Goal: Check status: Check status

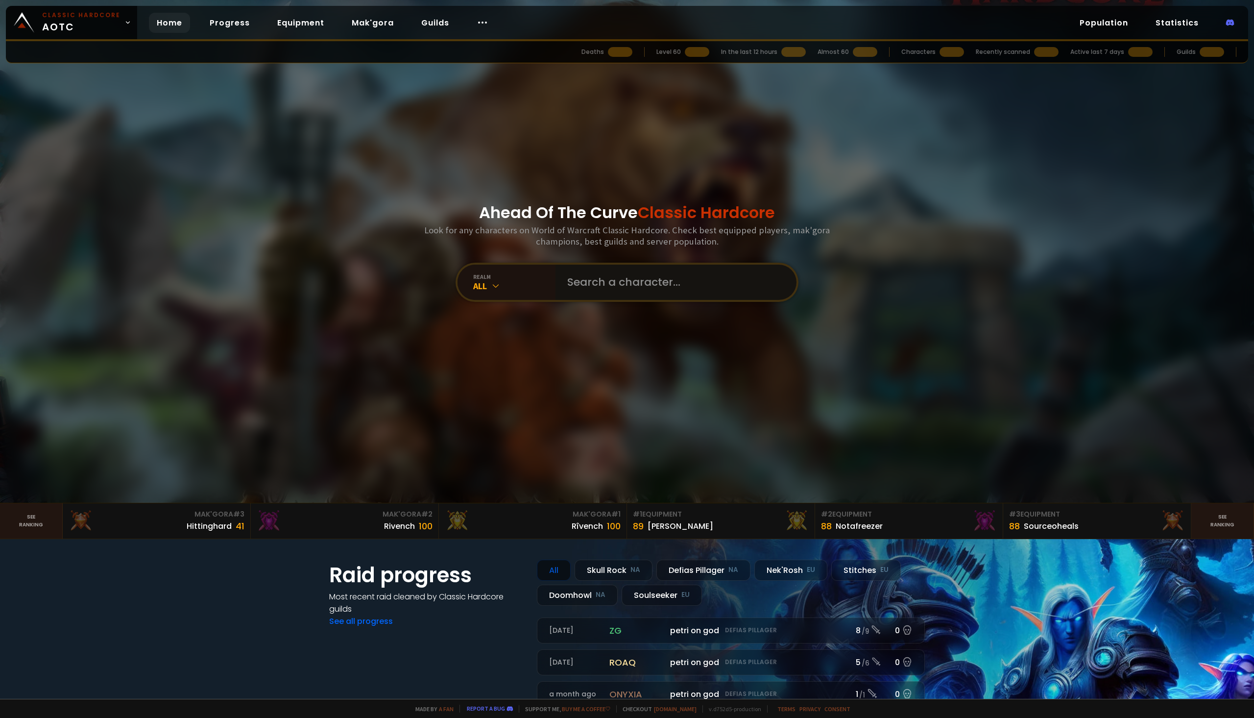
click at [598, 285] on input "text" at bounding box center [672, 282] width 223 height 35
click at [521, 289] on div "All" at bounding box center [514, 285] width 82 height 11
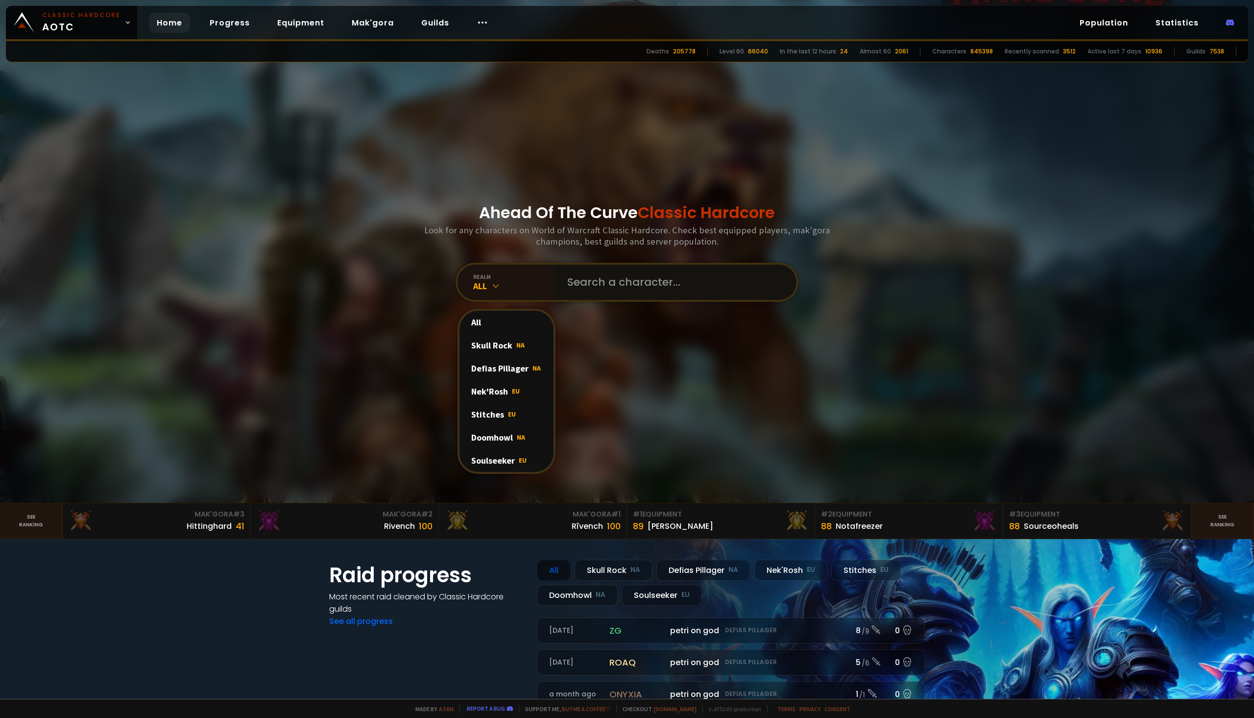
click at [639, 282] on input "text" at bounding box center [672, 282] width 223 height 35
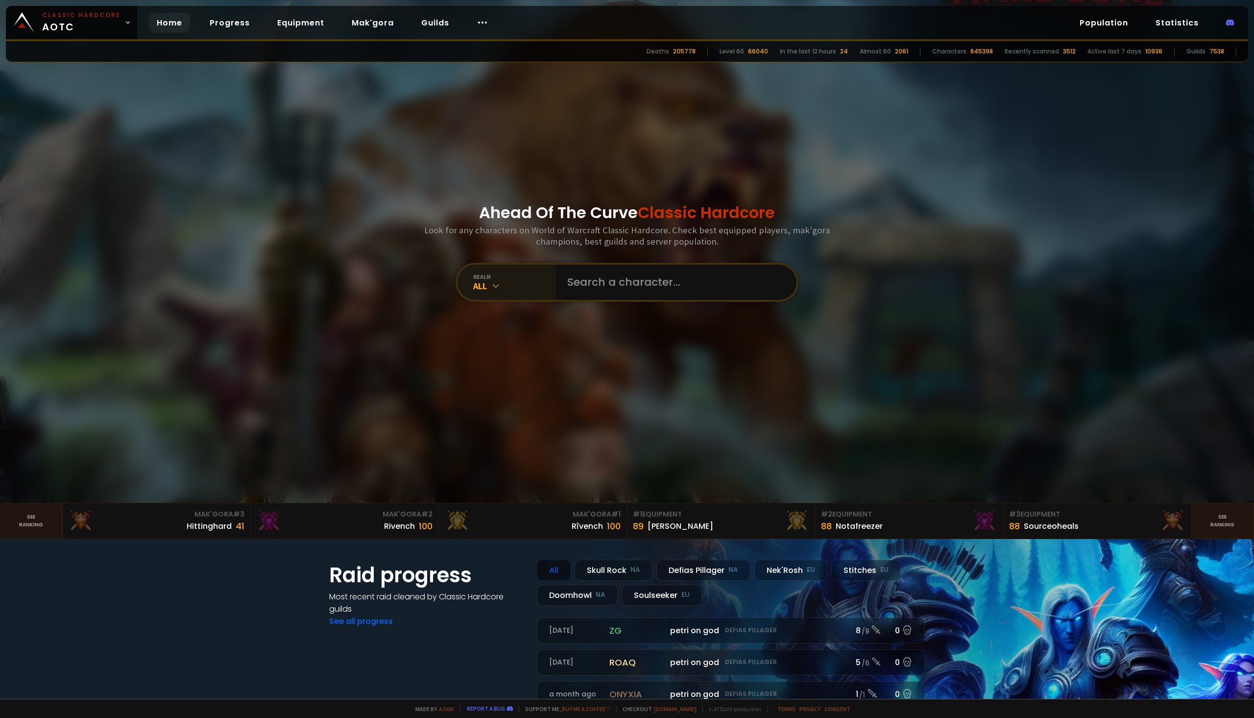
click at [515, 284] on div "All" at bounding box center [514, 285] width 82 height 11
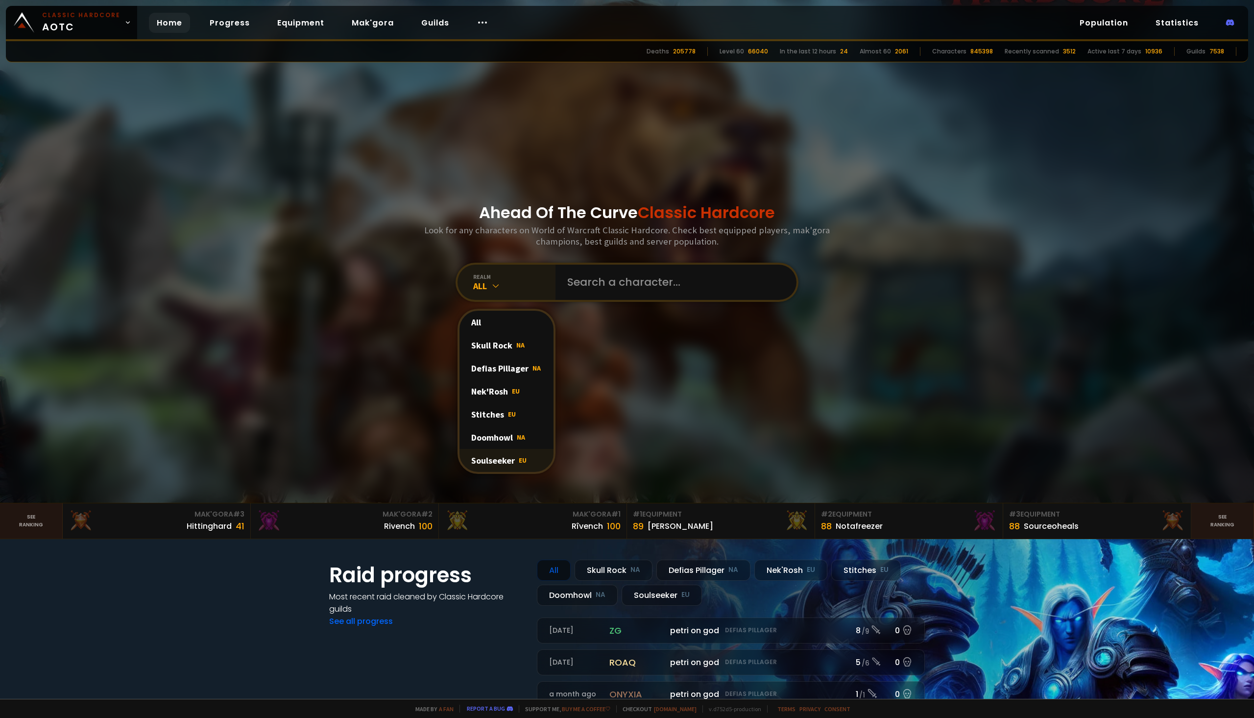
click at [525, 457] on div "Soulseeker EU" at bounding box center [507, 460] width 94 height 23
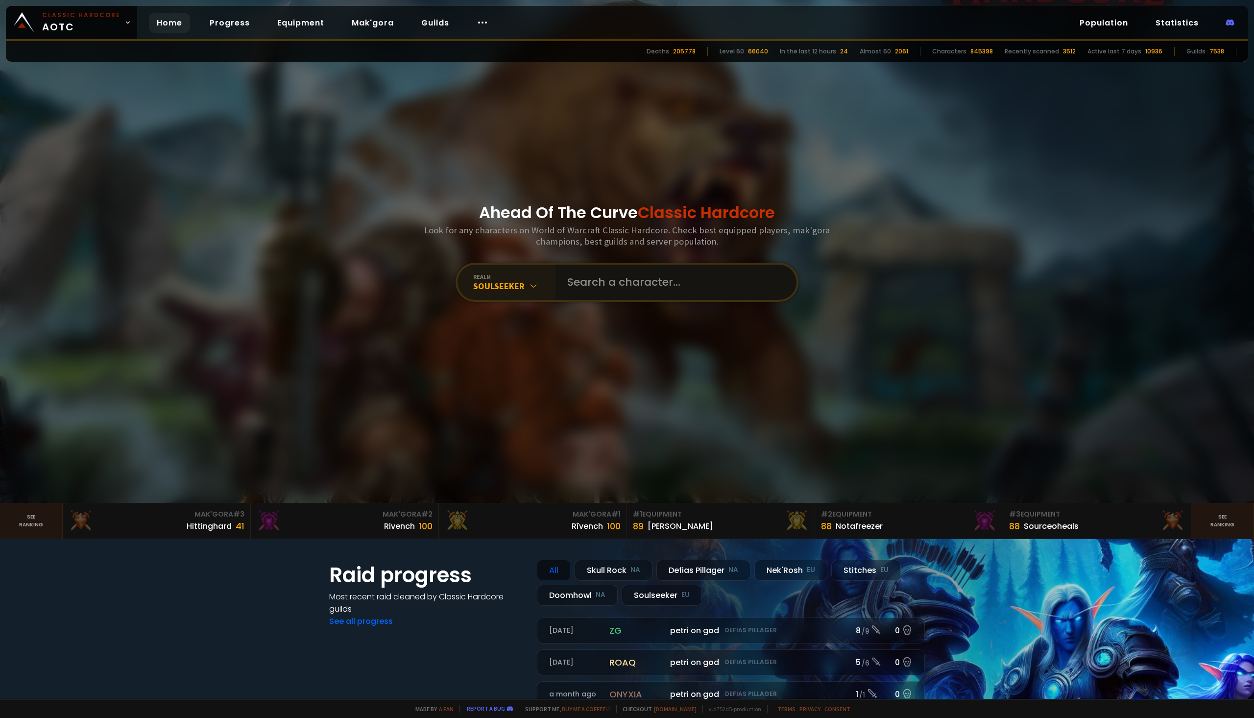
click at [612, 285] on input "text" at bounding box center [672, 282] width 223 height 35
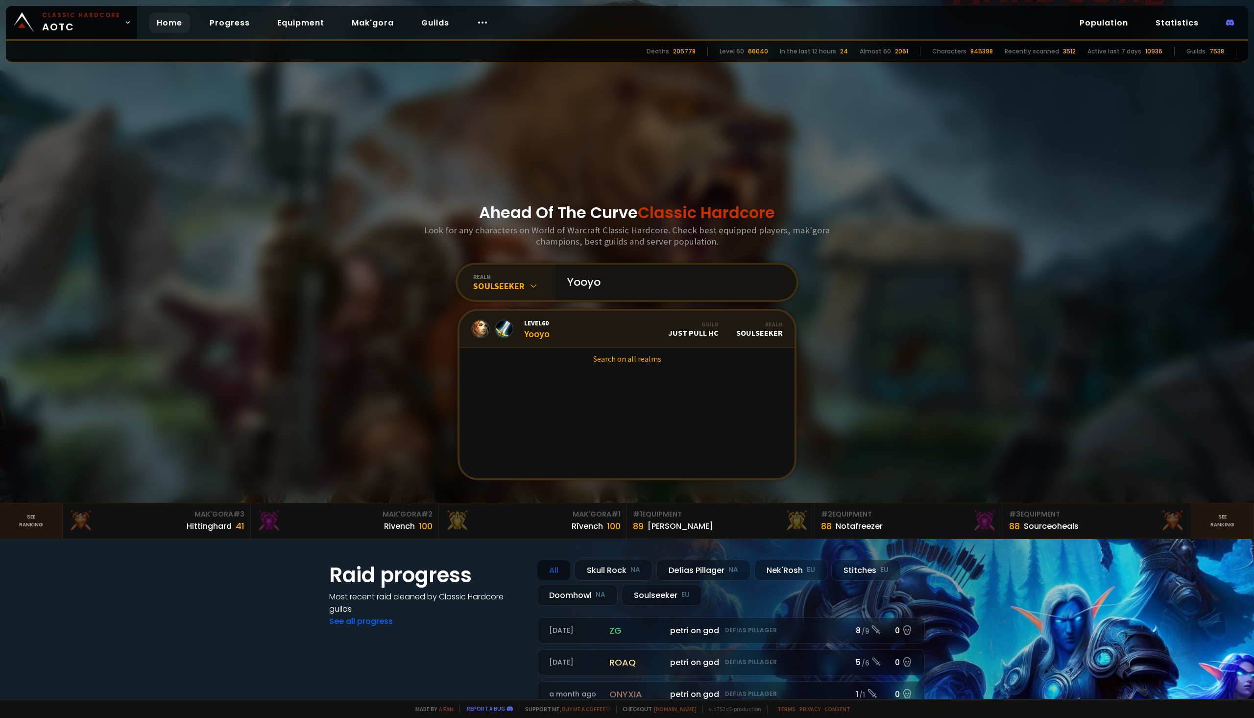
type input "Yooyo"
click at [533, 333] on div "Level 60 Yooyo" at bounding box center [536, 328] width 25 height 21
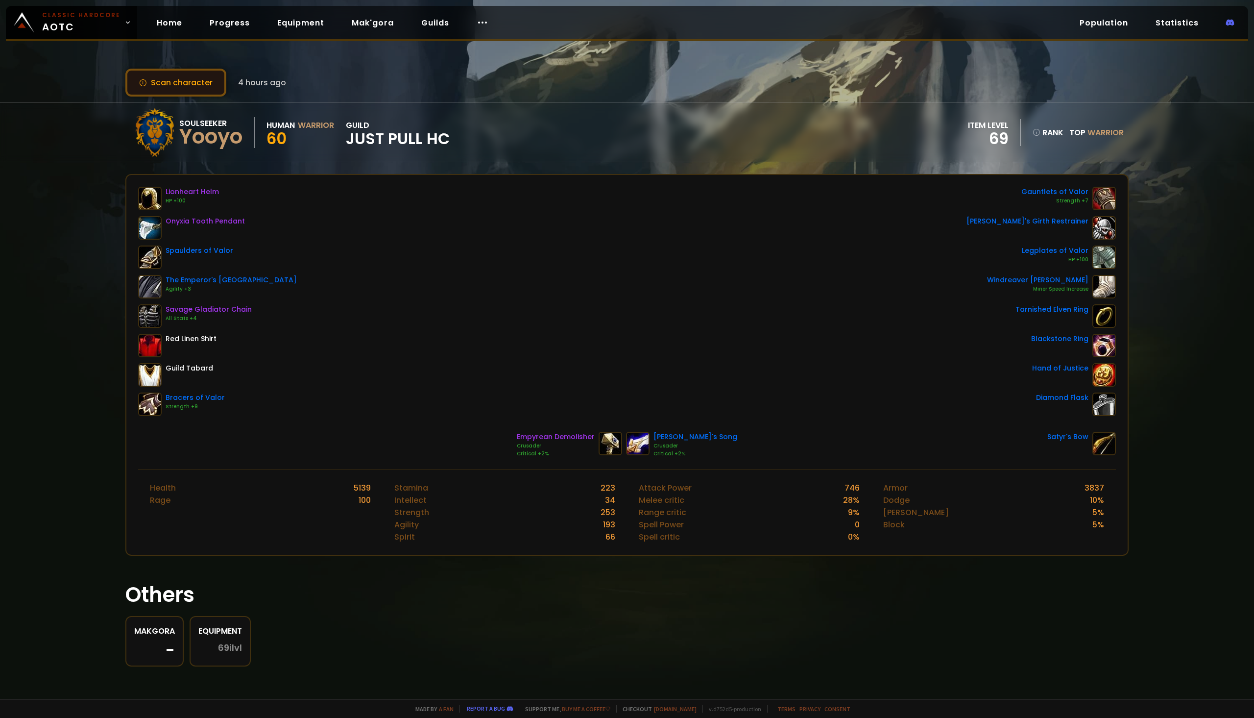
click at [187, 86] on button "Scan character" at bounding box center [175, 83] width 101 height 28
drag, startPoint x: 635, startPoint y: 302, endPoint x: 724, endPoint y: 312, distance: 89.3
click at [716, 312] on div "Lionheart Helm HP +100 Onyxia Tooth Pendant Spaulders of Valor The Emperor's Ne…" at bounding box center [627, 301] width 978 height 229
click at [212, 87] on button "Scan character" at bounding box center [175, 83] width 101 height 28
click at [180, 86] on button "Scan character" at bounding box center [175, 83] width 101 height 28
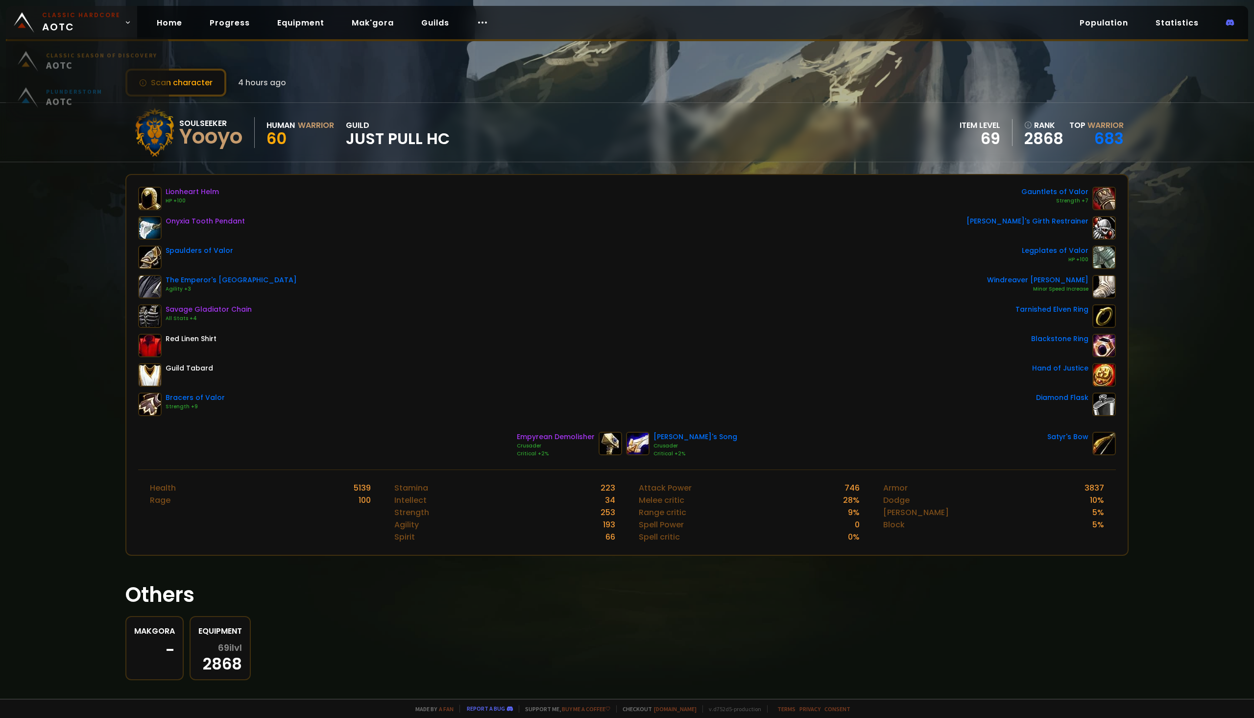
click at [87, 25] on span "Classic Hardcore AOTC" at bounding box center [81, 23] width 78 height 24
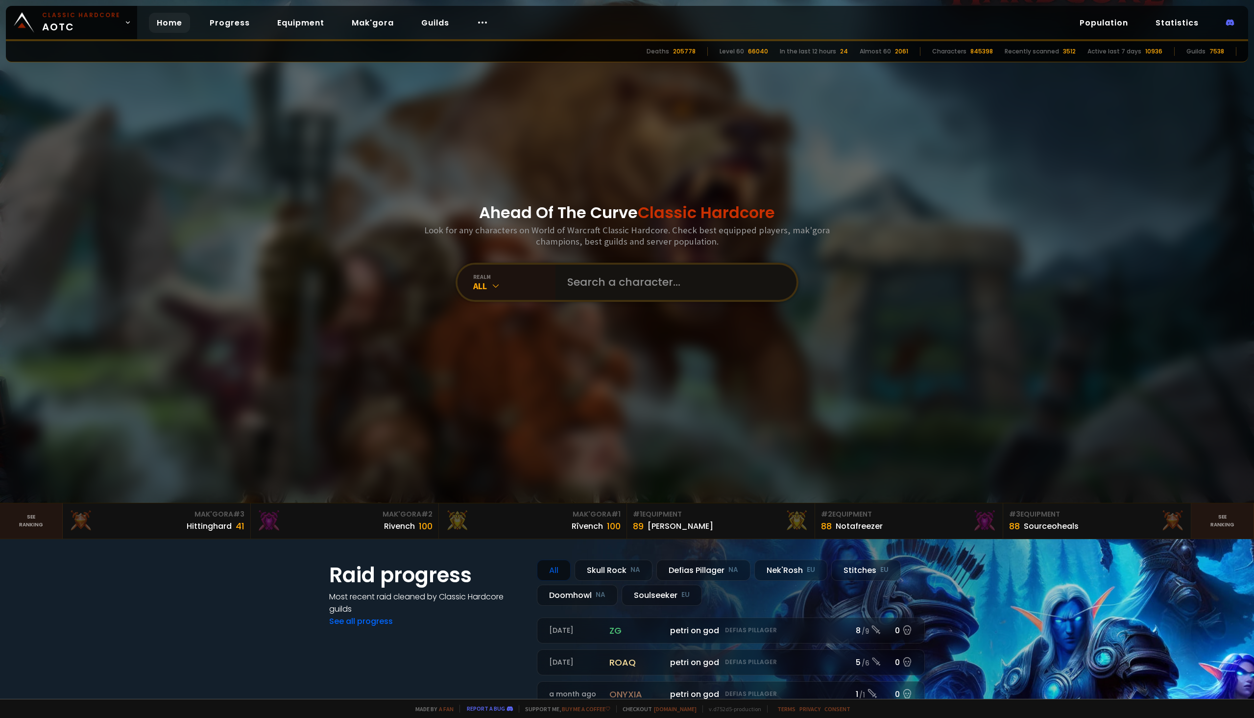
click at [591, 267] on input "text" at bounding box center [672, 282] width 223 height 35
